Goal: Transaction & Acquisition: Purchase product/service

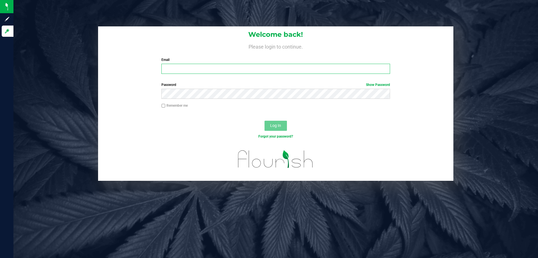
click at [201, 71] on input "Email" at bounding box center [276, 69] width 229 height 10
type input "[EMAIL_ADDRESS][DOMAIN_NAME]"
click at [265, 121] on button "Log In" at bounding box center [276, 126] width 22 height 10
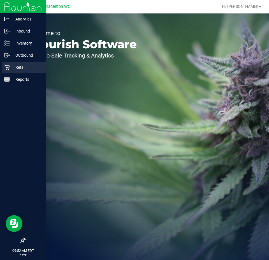
click at [5, 70] on div "Retail" at bounding box center [24, 67] width 44 height 11
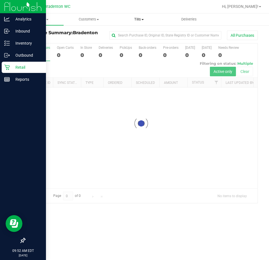
click at [139, 15] on uib-tab-heading "Tills Manage tills Reconcile e-payments" at bounding box center [139, 19] width 50 height 11
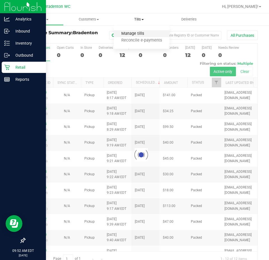
click at [135, 31] on span "Manage tills" at bounding box center [133, 33] width 38 height 5
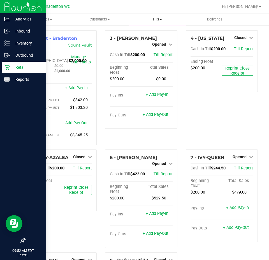
click at [166, 17] on span "Tills" at bounding box center [157, 19] width 57 height 5
click at [200, 130] on div "4 - [US_STATE] Closed Open Till Cash In Till $200.00 Till Report Ending Float $…" at bounding box center [222, 89] width 80 height 119
click at [161, 43] on span "Opened" at bounding box center [159, 44] width 14 height 4
click at [195, 116] on div "4 - [US_STATE] Closed Open Till Cash In Till $200.00 Till Report Ending Float $…" at bounding box center [222, 89] width 80 height 119
click at [201, 117] on div "4 - [US_STATE] Closed Open Till Cash In Till $200.00 Till Report Ending Float $…" at bounding box center [222, 89] width 80 height 119
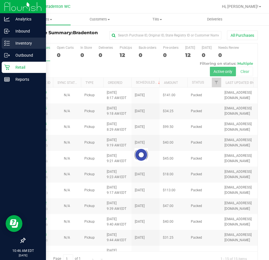
click at [12, 41] on p "Inventory" at bounding box center [27, 43] width 34 height 7
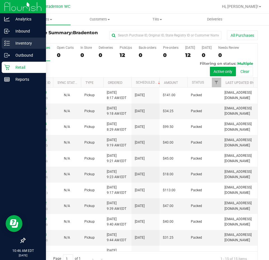
click at [6, 47] on div "Inventory" at bounding box center [24, 43] width 44 height 11
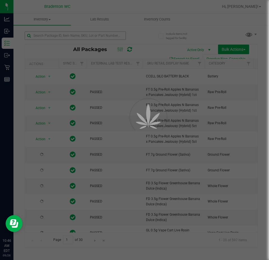
click at [48, 38] on div at bounding box center [134, 130] width 269 height 260
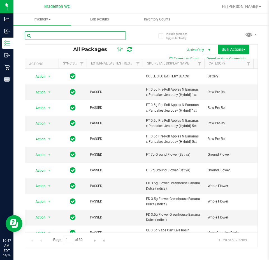
click at [48, 38] on input "text" at bounding box center [75, 35] width 101 height 8
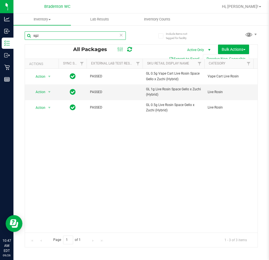
type input "sgz"
click at [60, 35] on input "sgz" at bounding box center [75, 35] width 101 height 8
click at [121, 37] on icon at bounding box center [121, 34] width 4 height 7
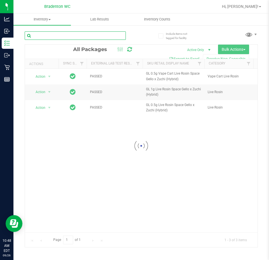
click at [99, 36] on input "text" at bounding box center [75, 35] width 101 height 8
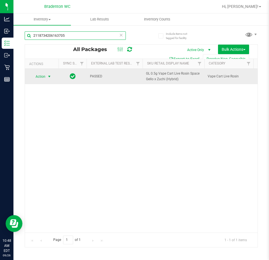
type input "2118734206163705"
click at [43, 77] on span "Action" at bounding box center [38, 77] width 15 height 8
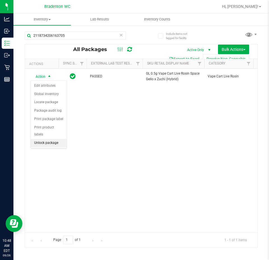
click at [56, 139] on li "Unlock package" at bounding box center [49, 143] width 36 height 8
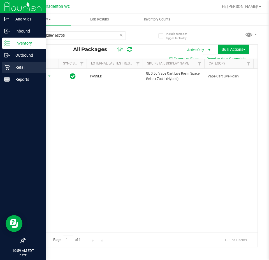
click at [6, 65] on icon at bounding box center [7, 67] width 6 height 6
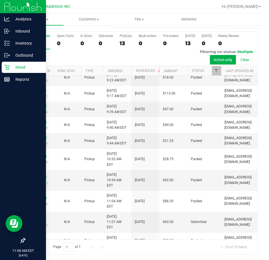
scroll to position [111, 0]
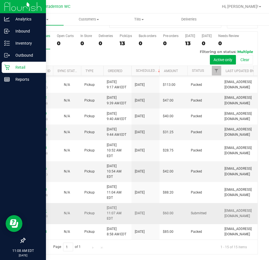
click at [42, 209] on link "12007851" at bounding box center [39, 211] width 16 height 4
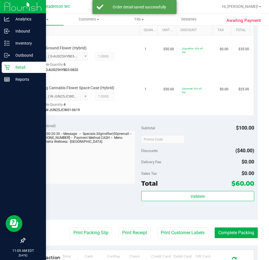
scroll to position [149, 0]
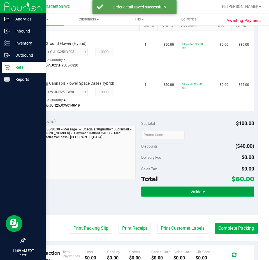
click at [164, 192] on button "Validate" at bounding box center [197, 191] width 113 height 10
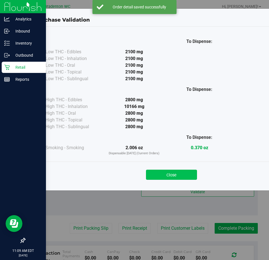
click at [182, 171] on button "Close" at bounding box center [171, 175] width 51 height 10
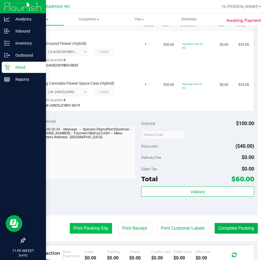
click at [93, 225] on button "Print Packing Slip" at bounding box center [91, 228] width 42 height 11
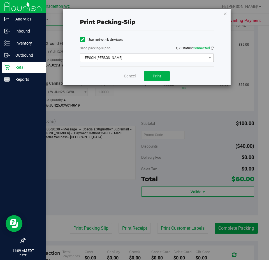
click at [144, 60] on span "EPSON-[PERSON_NAME]" at bounding box center [143, 58] width 126 height 8
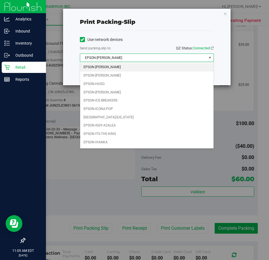
scroll to position [16, 0]
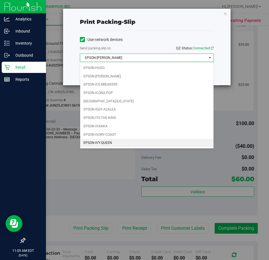
click at [115, 144] on li "EPSON-IVY-QUEEN" at bounding box center [146, 143] width 133 height 8
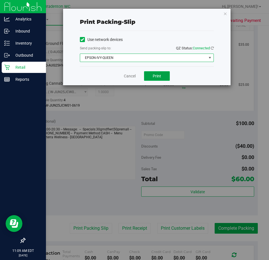
click at [158, 79] on button "Print" at bounding box center [157, 76] width 26 height 10
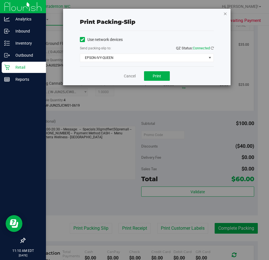
click at [225, 12] on icon "button" at bounding box center [225, 13] width 4 height 7
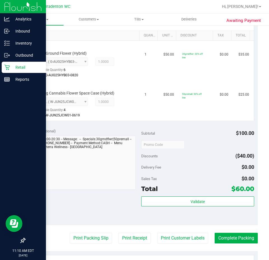
scroll to position [140, 0]
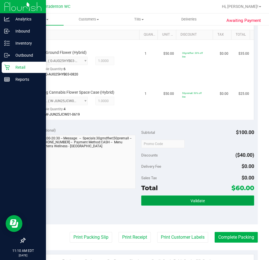
click at [215, 196] on button "Validate" at bounding box center [197, 200] width 113 height 10
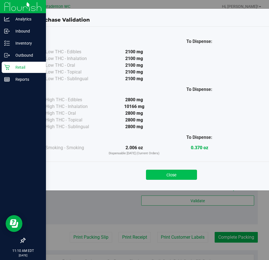
click at [170, 179] on button "Close" at bounding box center [171, 175] width 51 height 10
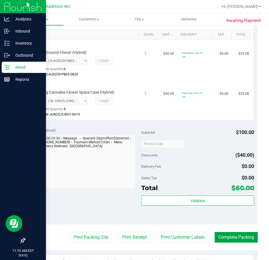
click at [225, 232] on button "Complete Packing" at bounding box center [236, 237] width 43 height 11
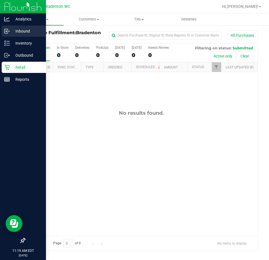
click at [12, 30] on p "Inbound" at bounding box center [27, 31] width 34 height 7
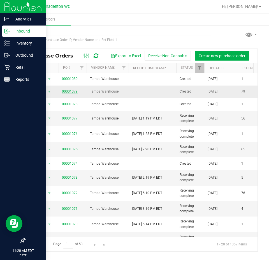
click at [70, 90] on link "00001079" at bounding box center [70, 91] width 16 height 4
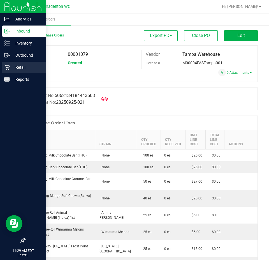
click at [20, 65] on p "Retail" at bounding box center [27, 67] width 34 height 7
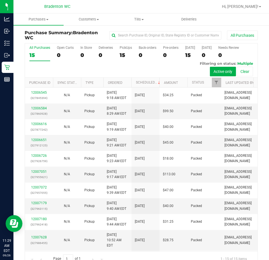
click at [91, 9] on div "Bradenton WC" at bounding box center [57, 6] width 82 height 9
click at [98, 19] on span at bounding box center [98, 19] width 2 height 1
click at [95, 32] on span "All customers" at bounding box center [84, 33] width 40 height 5
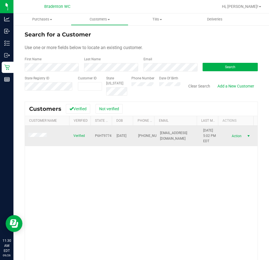
click at [237, 136] on span "Action" at bounding box center [236, 136] width 18 height 8
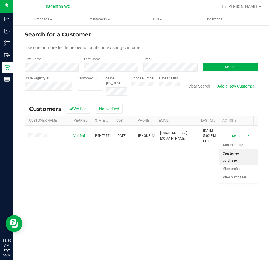
click at [232, 156] on li "Create new purchase" at bounding box center [239, 156] width 38 height 15
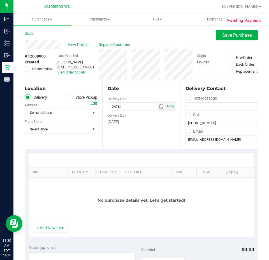
click at [75, 96] on label "Store Pickup" at bounding box center [82, 97] width 31 height 6
click at [0, 0] on input "Store Pickup" at bounding box center [0, 0] width 0 height 0
click at [74, 111] on span "Select Store" at bounding box center [57, 113] width 65 height 8
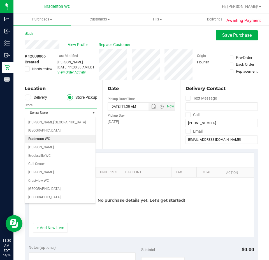
click at [67, 136] on li "Bradenton WC" at bounding box center [60, 139] width 71 height 8
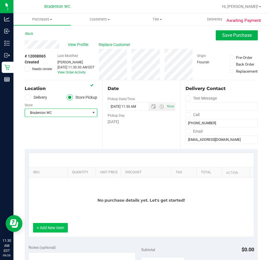
drag, startPoint x: 54, startPoint y: 234, endPoint x: 54, endPoint y: 231, distance: 2.8
click at [54, 232] on div "+ Add New Item" at bounding box center [142, 230] width 226 height 14
click at [54, 231] on button "+ Add New Item" at bounding box center [50, 228] width 35 height 10
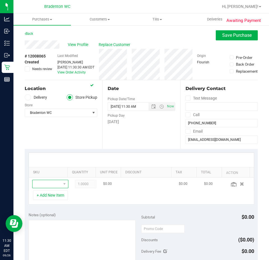
click at [52, 184] on span "NO DATA FOUND" at bounding box center [47, 184] width 29 height 8
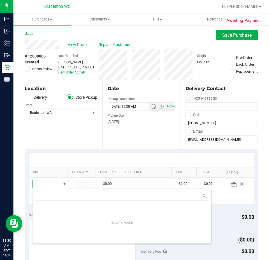
scroll to position [8, 24]
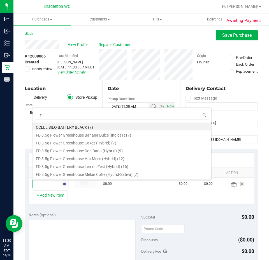
type input "t17"
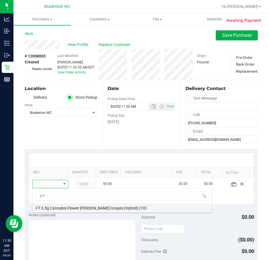
click at [52, 210] on li "FT 3.5g Cannabis Flower [PERSON_NAME] Grapes (Hybrid) (10)" at bounding box center [122, 207] width 179 height 8
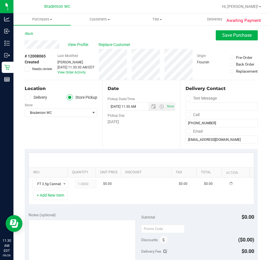
click at [47, 201] on div "+ Add New Item" at bounding box center [142, 197] width 226 height 14
click at [47, 199] on button "+ Add New Item" at bounding box center [50, 195] width 35 height 10
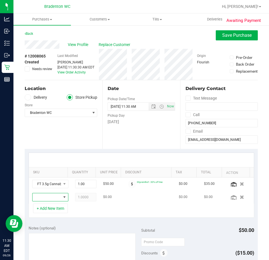
click at [47, 197] on span "NO DATA FOUND" at bounding box center [47, 197] width 29 height 8
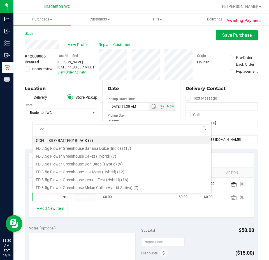
type input "ppu"
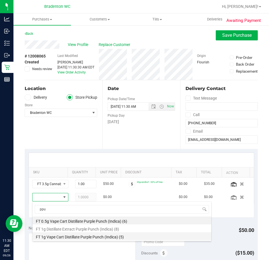
click at [85, 237] on li "FT 1g Vape Cart Distillate Purple Punch (Indica) (5)" at bounding box center [122, 236] width 179 height 8
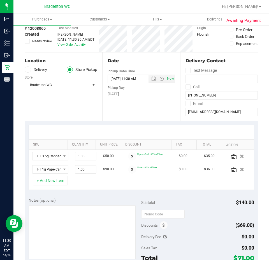
scroll to position [84, 0]
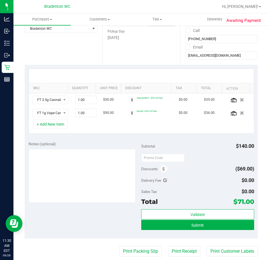
click at [166, 170] on div "Discounts ($69.00)" at bounding box center [197, 169] width 113 height 10
click at [163, 167] on span at bounding box center [164, 169] width 8 height 8
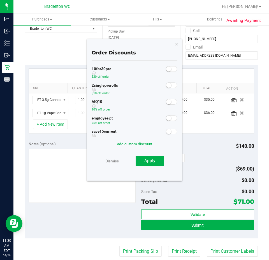
click at [166, 117] on small at bounding box center [168, 118] width 5 height 5
click at [158, 159] on button "Apply" at bounding box center [150, 161] width 28 height 10
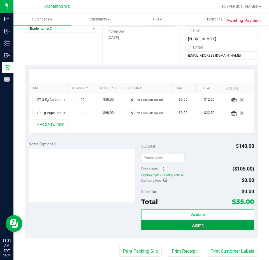
click at [151, 225] on button "Submit" at bounding box center [197, 225] width 113 height 10
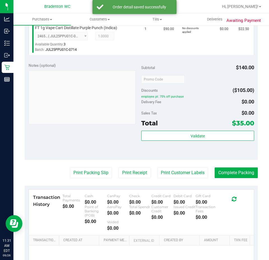
scroll to position [214, 0]
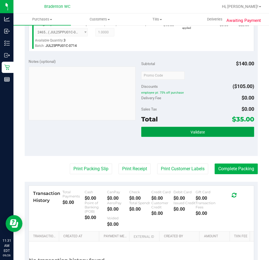
click at [230, 130] on button "Validate" at bounding box center [197, 132] width 113 height 10
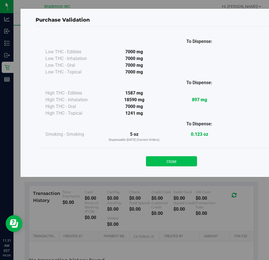
click at [176, 165] on button "Close" at bounding box center [171, 161] width 51 height 10
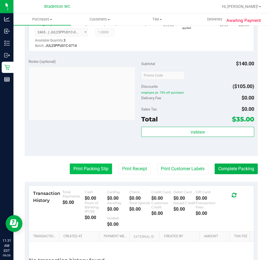
click at [92, 167] on button "Print Packing Slip" at bounding box center [91, 168] width 42 height 11
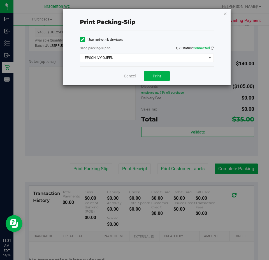
click at [172, 127] on div "Print packing-slip Use network devices Send packing-slip to: QZ Status: Connect…" at bounding box center [136, 130] width 273 height 260
click at [225, 12] on icon "button" at bounding box center [225, 13] width 4 height 7
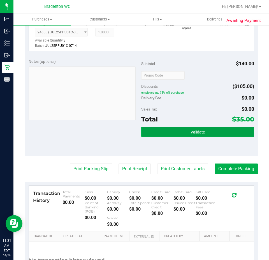
click at [196, 130] on span "Validate" at bounding box center [198, 132] width 14 height 4
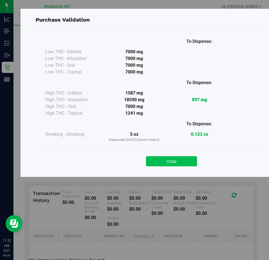
click at [167, 164] on button "Close" at bounding box center [171, 161] width 51 height 10
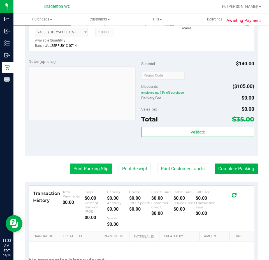
click at [96, 168] on button "Print Packing Slip" at bounding box center [91, 168] width 42 height 11
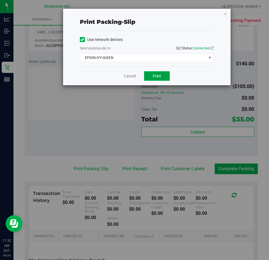
click at [161, 75] on span "Print" at bounding box center [157, 76] width 8 height 4
click at [227, 14] on icon "button" at bounding box center [225, 13] width 4 height 7
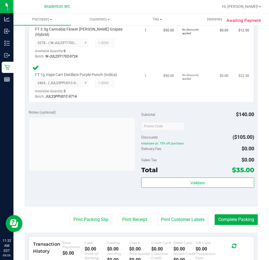
scroll to position [242, 0]
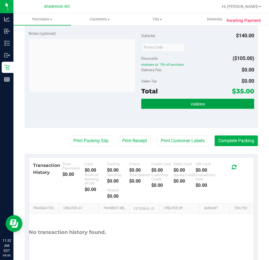
click at [191, 102] on span "Validate" at bounding box center [198, 104] width 14 height 4
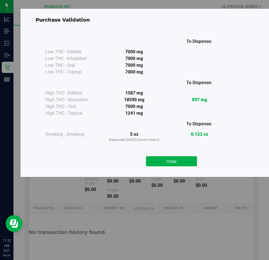
drag, startPoint x: 183, startPoint y: 168, endPoint x: 175, endPoint y: 155, distance: 15.2
click at [182, 167] on div "Close" at bounding box center [172, 159] width 264 height 23
click at [175, 155] on div "Close" at bounding box center [171, 160] width 255 height 14
click at [177, 158] on button "Close" at bounding box center [171, 161] width 51 height 10
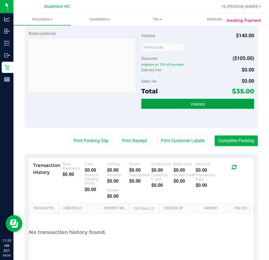
click at [197, 102] on span "Validate" at bounding box center [198, 104] width 14 height 4
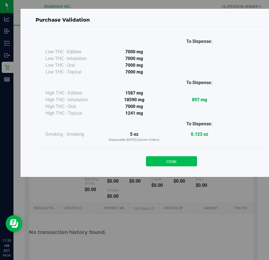
click at [169, 163] on button "Close" at bounding box center [171, 161] width 51 height 10
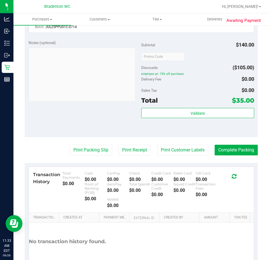
scroll to position [235, 0]
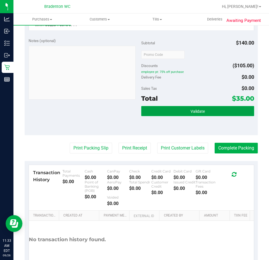
click at [212, 109] on button "Validate" at bounding box center [197, 111] width 113 height 10
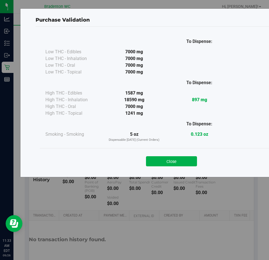
click at [176, 151] on div "Close" at bounding box center [172, 159] width 264 height 23
click at [181, 163] on button "Close" at bounding box center [171, 161] width 51 height 10
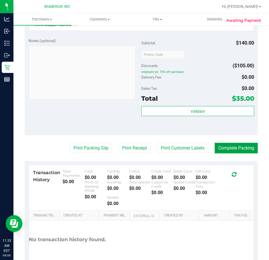
click at [224, 146] on button "Complete Packing" at bounding box center [236, 148] width 43 height 11
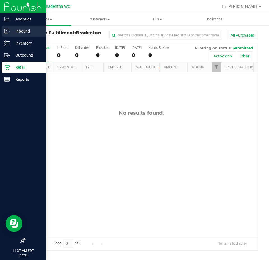
click at [6, 32] on icon at bounding box center [6, 31] width 1 height 1
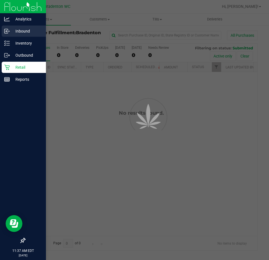
click at [10, 45] on icon at bounding box center [7, 43] width 6 height 6
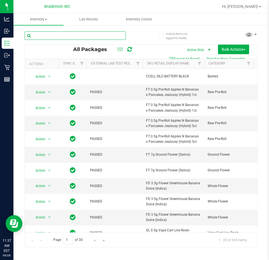
click at [70, 35] on input "text" at bounding box center [75, 35] width 101 height 8
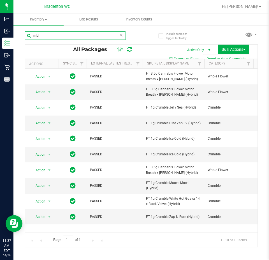
type input "mbl"
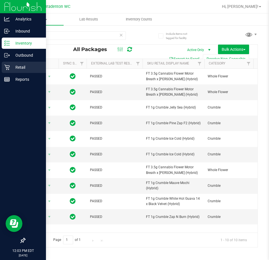
click at [13, 67] on p "Retail" at bounding box center [27, 67] width 34 height 7
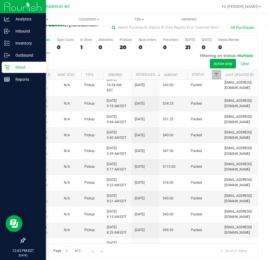
scroll to position [12, 0]
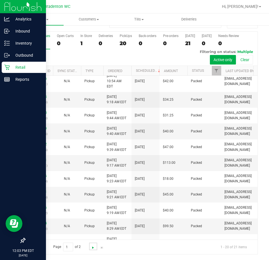
click at [91, 246] on span "Go to the next page" at bounding box center [93, 247] width 4 height 4
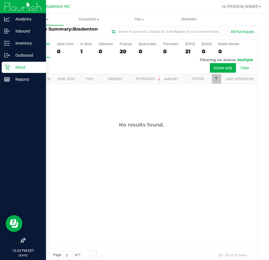
scroll to position [0, 0]
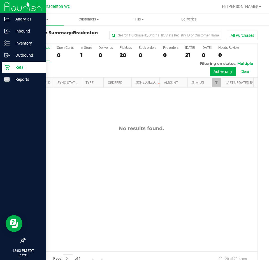
click at [7, 66] on icon at bounding box center [7, 67] width 6 height 6
click at [34, 68] on p "Retail" at bounding box center [27, 67] width 34 height 7
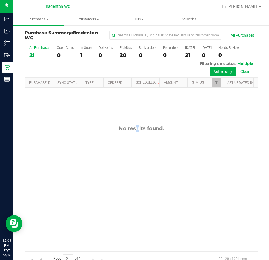
drag, startPoint x: 122, startPoint y: 161, endPoint x: 122, endPoint y: 151, distance: 10.1
click at [122, 158] on div "No results found." at bounding box center [141, 188] width 233 height 202
click at [42, 258] on span "Go to the previous page" at bounding box center [41, 259] width 4 height 4
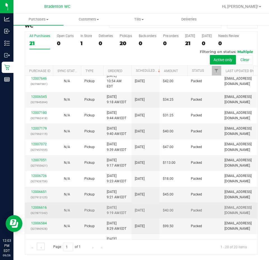
scroll to position [0, 0]
